Goal: Transaction & Acquisition: Purchase product/service

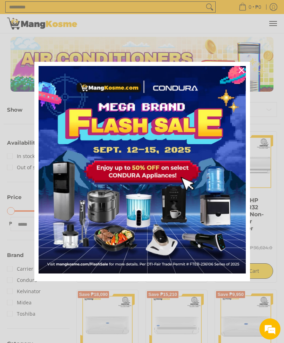
click at [239, 70] on icon "close icon" at bounding box center [242, 70] width 6 height 6
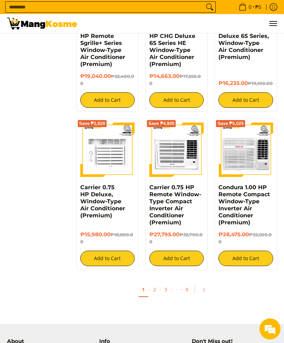
scroll to position [1107, 0]
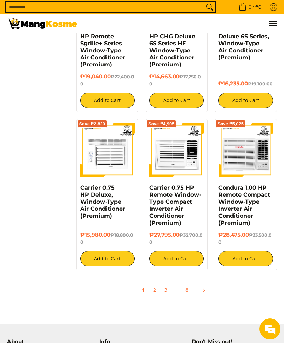
click at [159, 283] on link "2" at bounding box center [155, 290] width 10 height 14
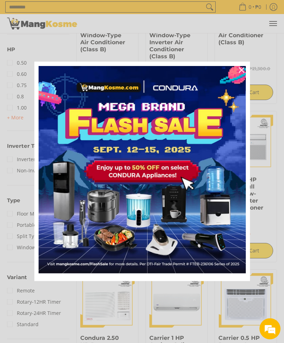
scroll to position [339, 0]
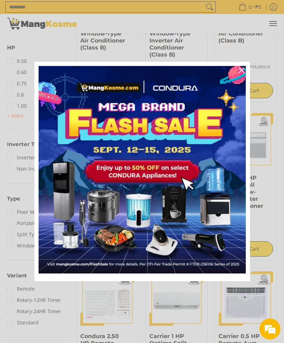
click at [245, 76] on div "Close" at bounding box center [241, 70] width 11 height 11
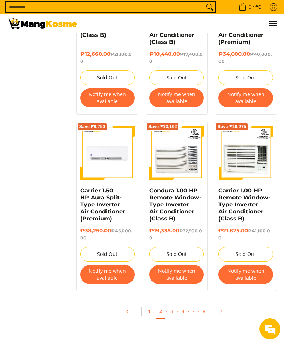
scroll to position [1140, 0]
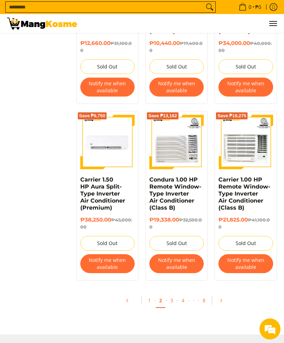
click at [176, 302] on link "3" at bounding box center [172, 300] width 10 height 14
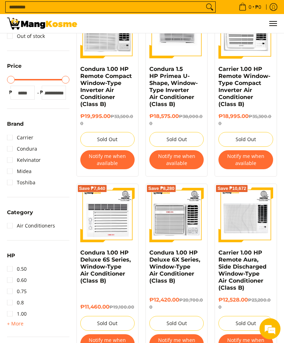
scroll to position [147, 0]
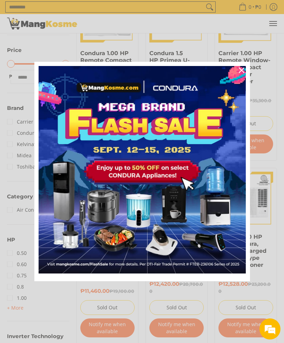
click at [240, 73] on icon "close icon" at bounding box center [242, 70] width 6 height 6
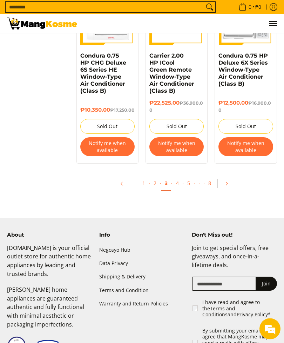
scroll to position [1406, 0]
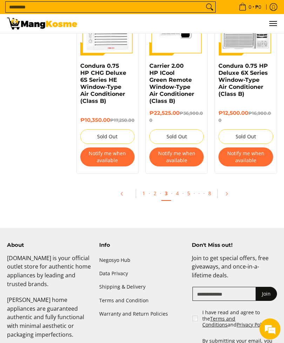
click at [178, 188] on link "4" at bounding box center [178, 193] width 10 height 14
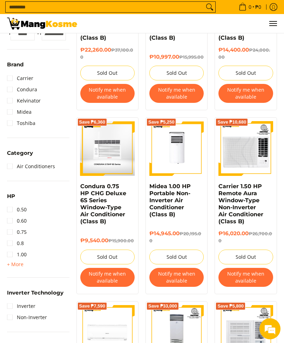
scroll to position [191, 0]
click at [14, 309] on link "Inverter" at bounding box center [21, 305] width 28 height 11
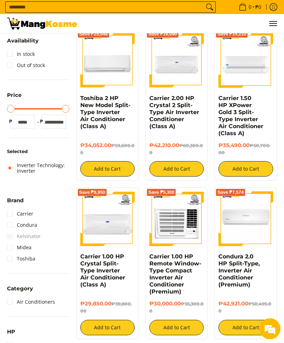
scroll to position [106, 0]
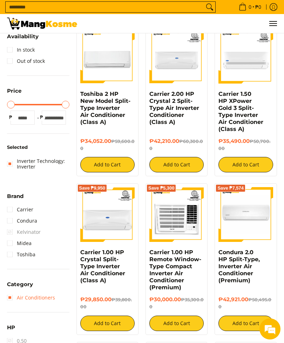
click at [13, 299] on link "Air Conditioners" at bounding box center [31, 297] width 48 height 11
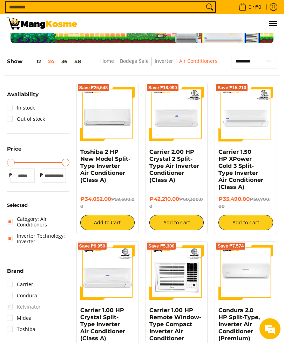
scroll to position [48, 0]
click at [13, 223] on link "Category: Air Conditioners" at bounding box center [38, 221] width 62 height 17
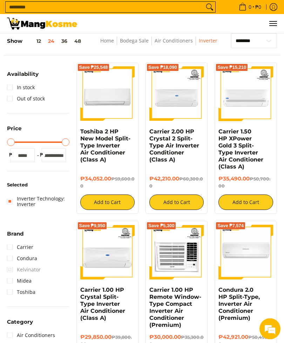
scroll to position [69, 0]
click at [256, 290] on link "Condura 2.0 HP Split-Type, Inverter Air Conditioner (Premium)" at bounding box center [239, 303] width 41 height 35
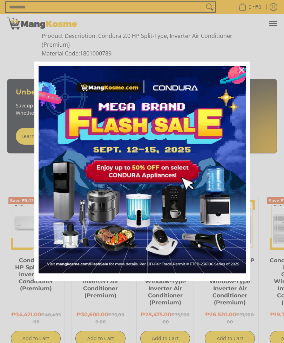
scroll to position [435, 0]
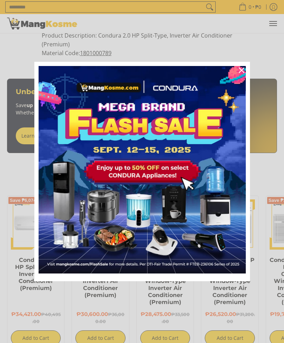
click at [243, 73] on icon "close icon" at bounding box center [242, 70] width 6 height 6
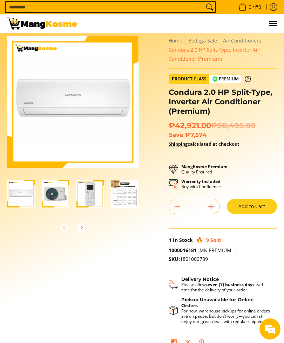
scroll to position [1, 0]
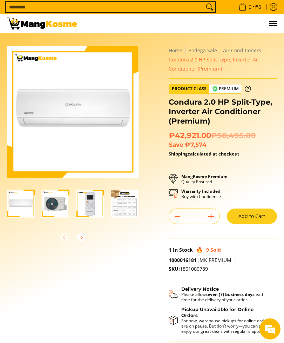
click at [208, 54] on span "Bodega Sale" at bounding box center [202, 50] width 29 height 7
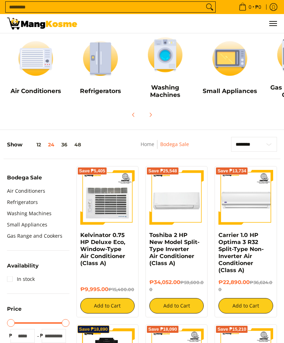
scroll to position [66, 0]
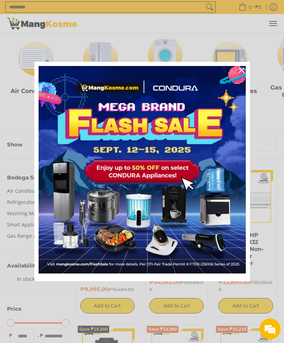
click at [239, 73] on icon "close icon" at bounding box center [242, 70] width 6 height 6
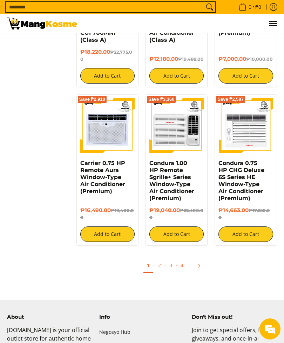
scroll to position [1231, 0]
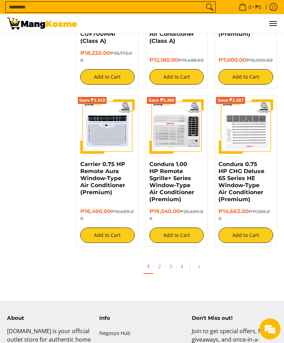
click at [197, 264] on icon "Pagination" at bounding box center [199, 266] width 5 height 5
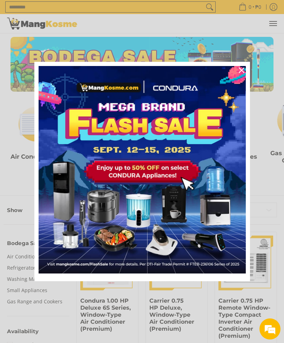
click at [240, 72] on icon "close icon" at bounding box center [242, 70] width 6 height 6
